Goal: Check status: Check status

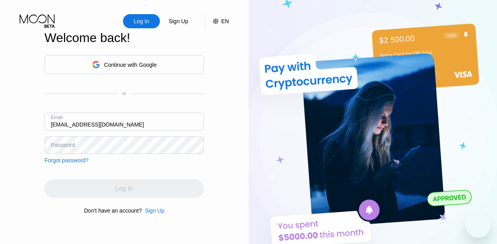
type input "[EMAIL_ADDRESS][DOMAIN_NAME]"
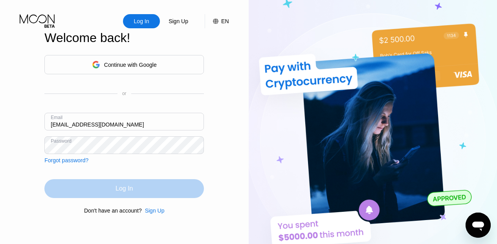
click at [121, 190] on div "Log In" at bounding box center [123, 188] width 17 height 8
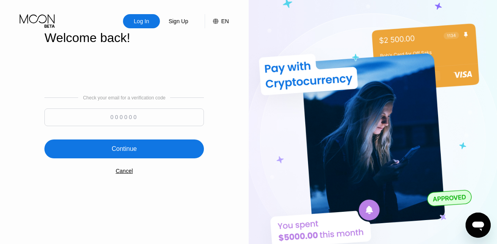
click at [126, 121] on input at bounding box center [123, 117] width 159 height 18
paste input "975972"
type input "975972"
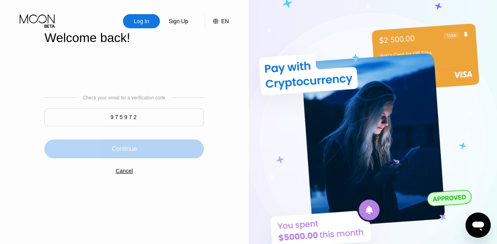
click at [126, 153] on div "Continue" at bounding box center [123, 149] width 25 height 8
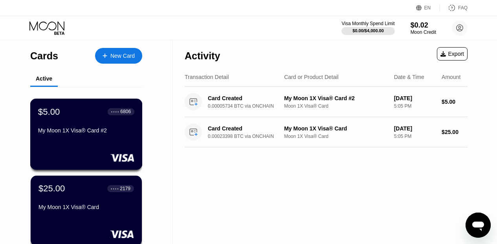
scroll to position [39, 0]
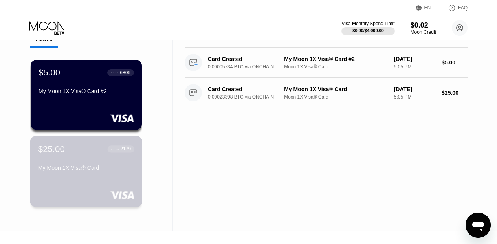
click at [72, 148] on div "$25.00 ● ● ● ● 2179" at bounding box center [86, 149] width 96 height 10
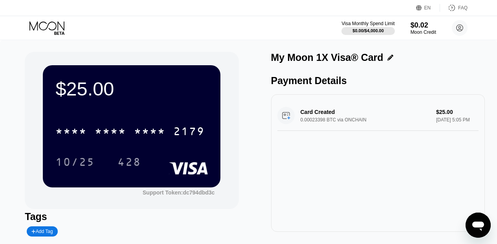
click at [306, 126] on div "Card Created 0.00023398 BTC via ONCHAIN $25.00 [DATE] 5:05 PM" at bounding box center [377, 115] width 201 height 30
click at [42, 31] on icon at bounding box center [47, 28] width 37 height 14
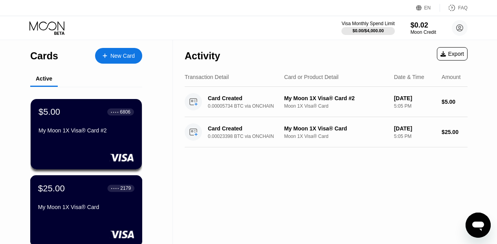
click at [74, 197] on div "$25.00 ● ● ● ● 2179 My Moon 1X Visa® Card" at bounding box center [86, 198] width 96 height 30
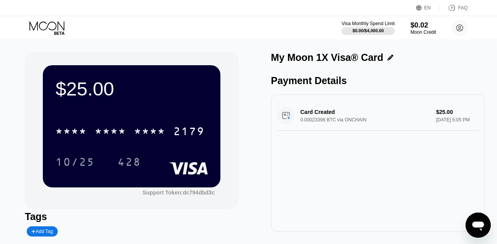
click at [41, 24] on icon at bounding box center [47, 28] width 37 height 14
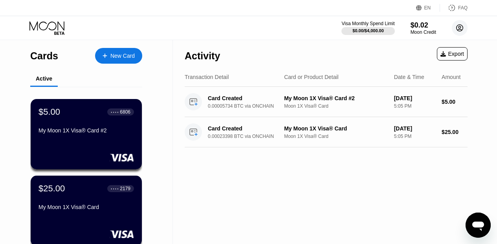
click at [459, 30] on circle at bounding box center [459, 28] width 16 height 16
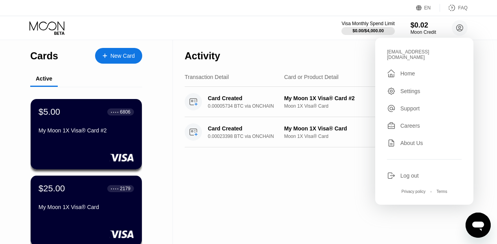
click at [414, 172] on div "Log out" at bounding box center [409, 175] width 18 height 6
